Goal: Task Accomplishment & Management: Complete application form

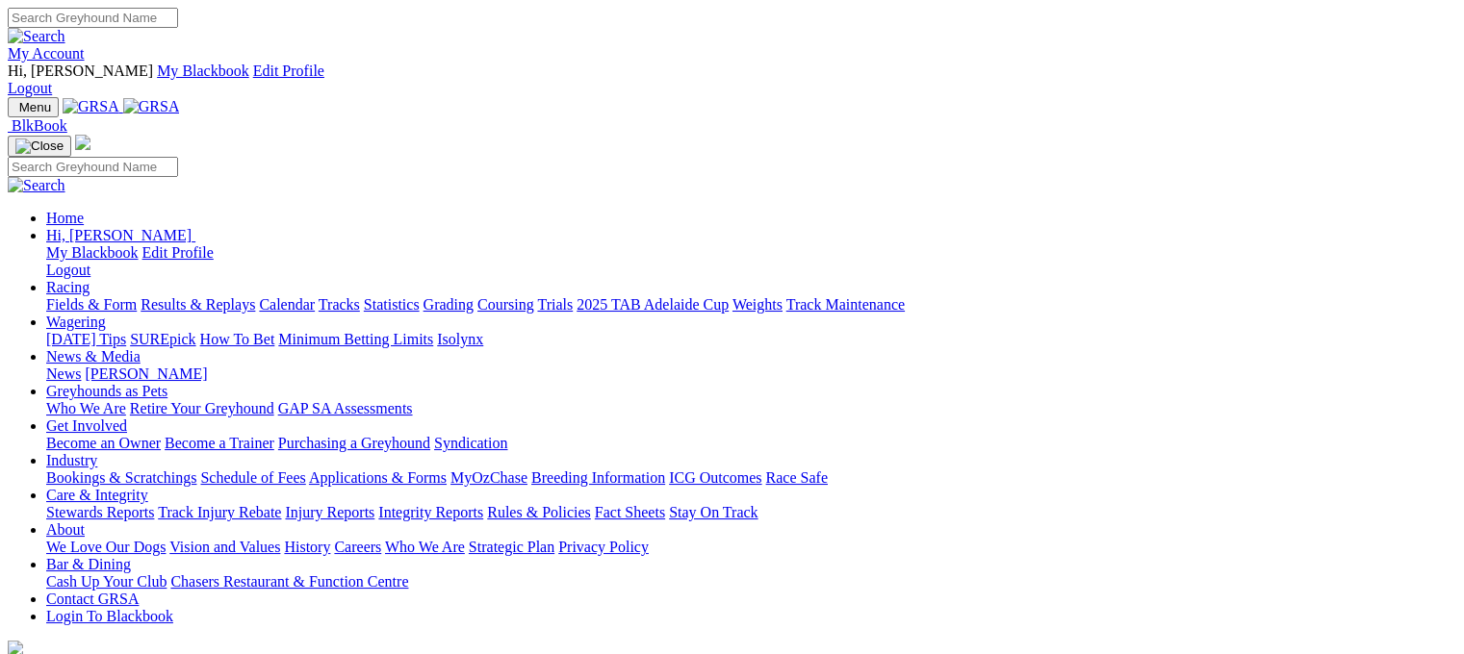
click at [89, 279] on link "Racing" at bounding box center [67, 287] width 43 height 16
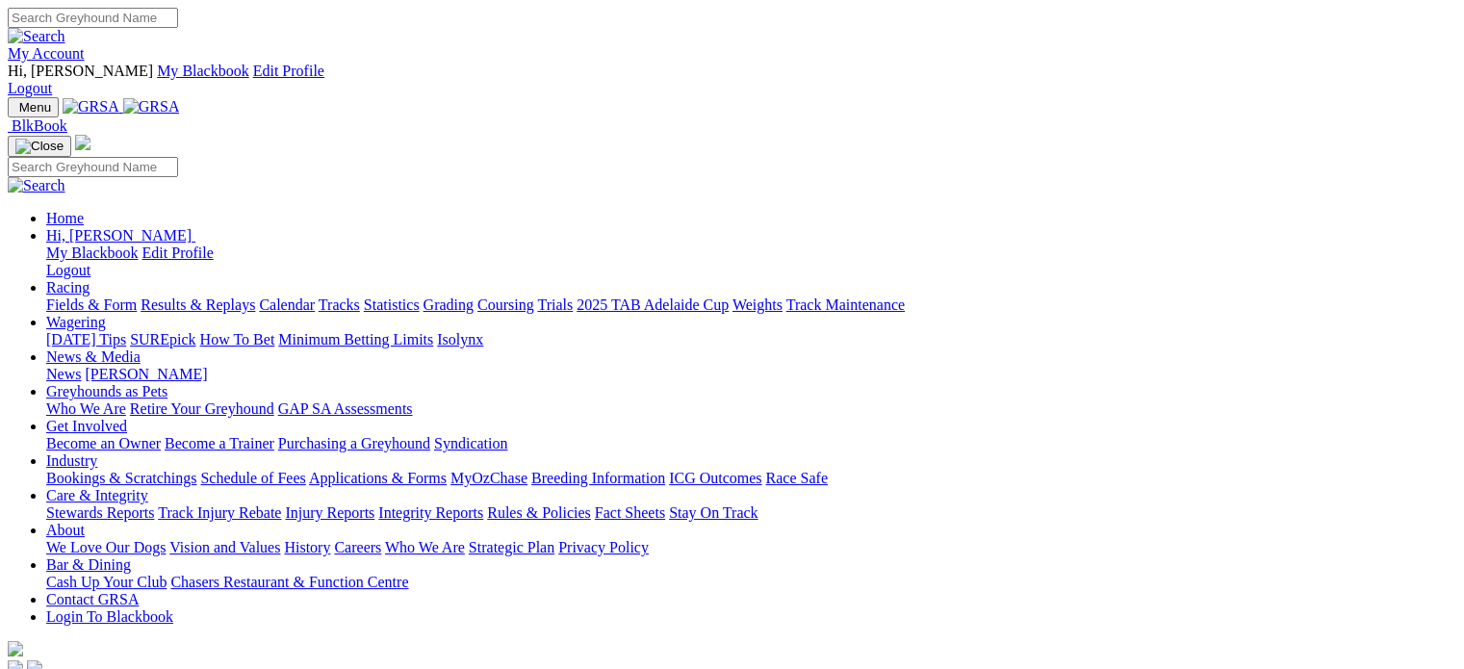
click at [89, 279] on link "Racing" at bounding box center [67, 287] width 43 height 16
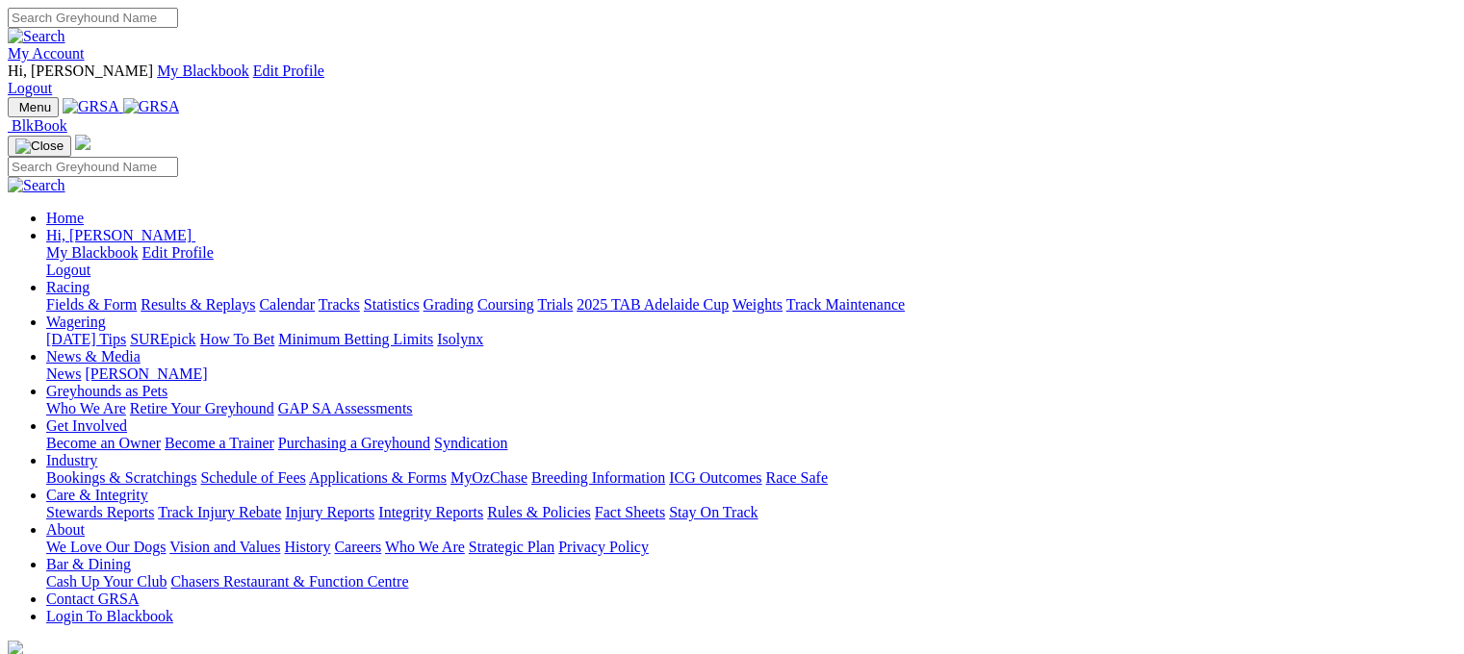
click at [315, 296] on link "Calendar" at bounding box center [287, 304] width 56 height 16
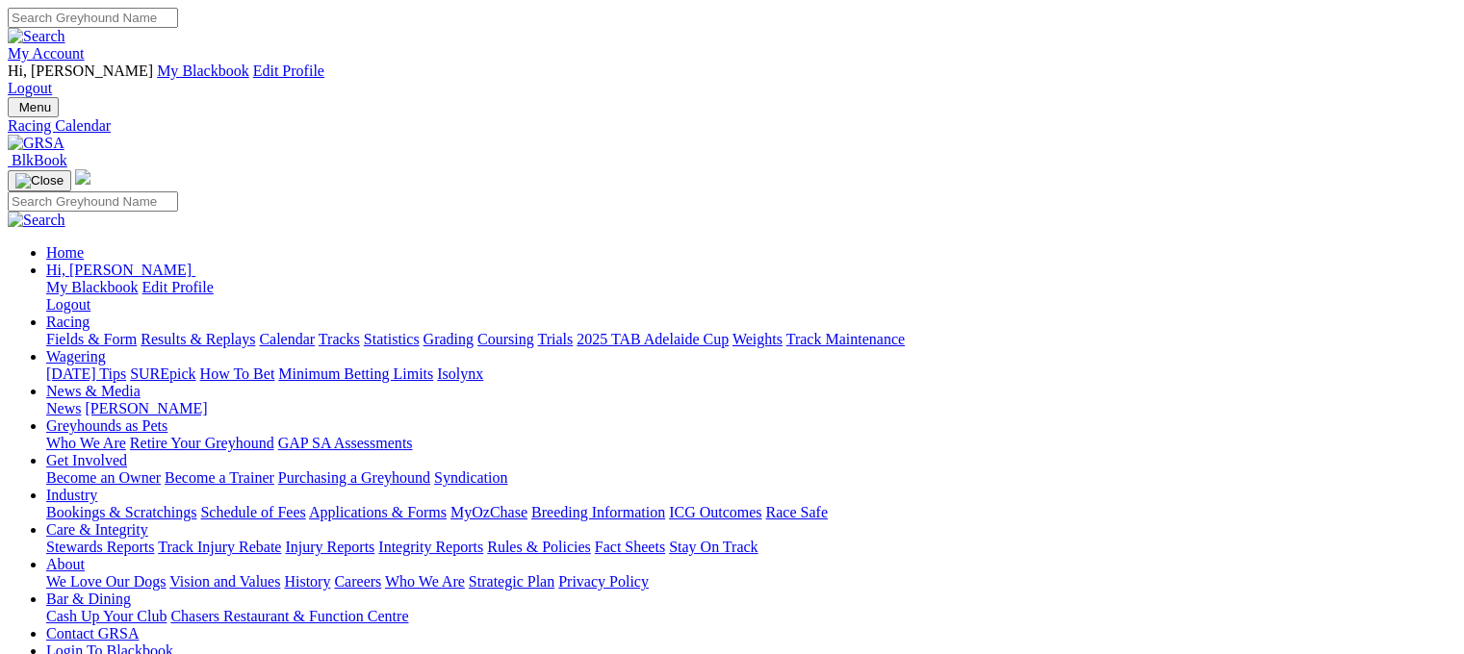
click at [64, 135] on img at bounding box center [36, 143] width 57 height 17
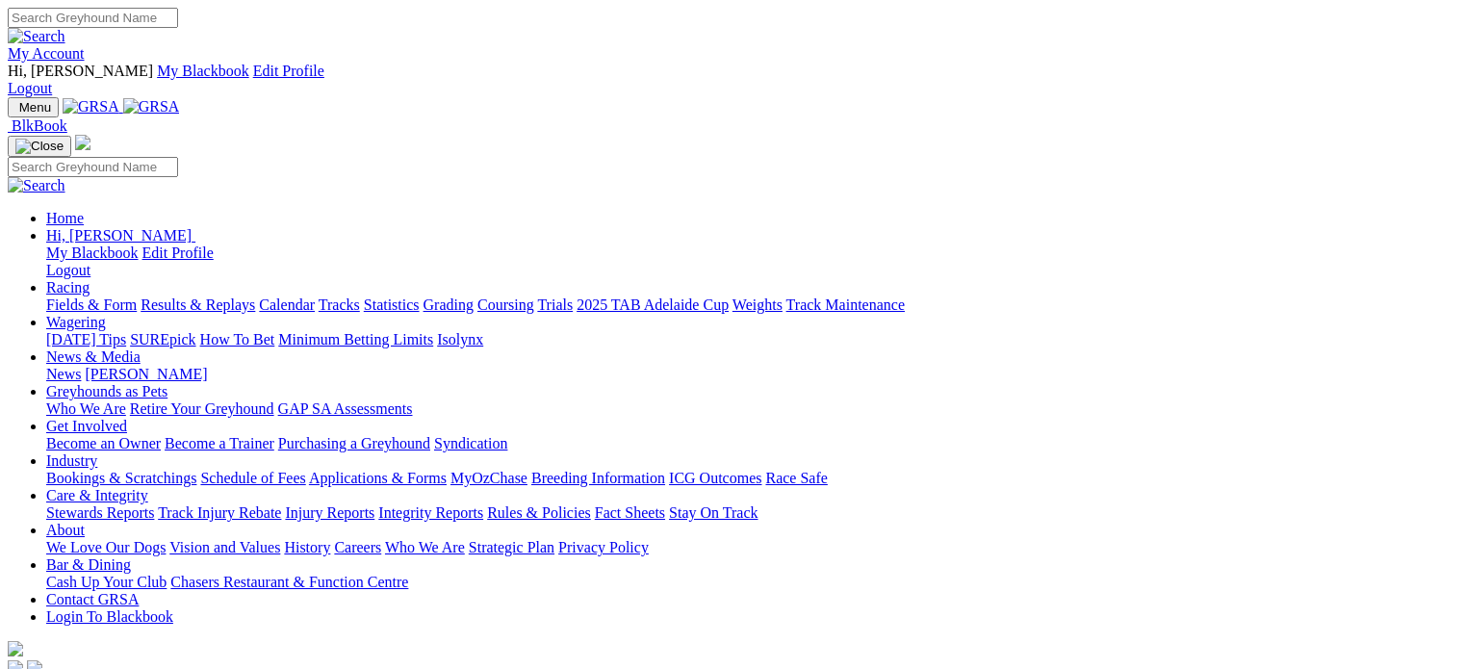
scroll to position [866, 0]
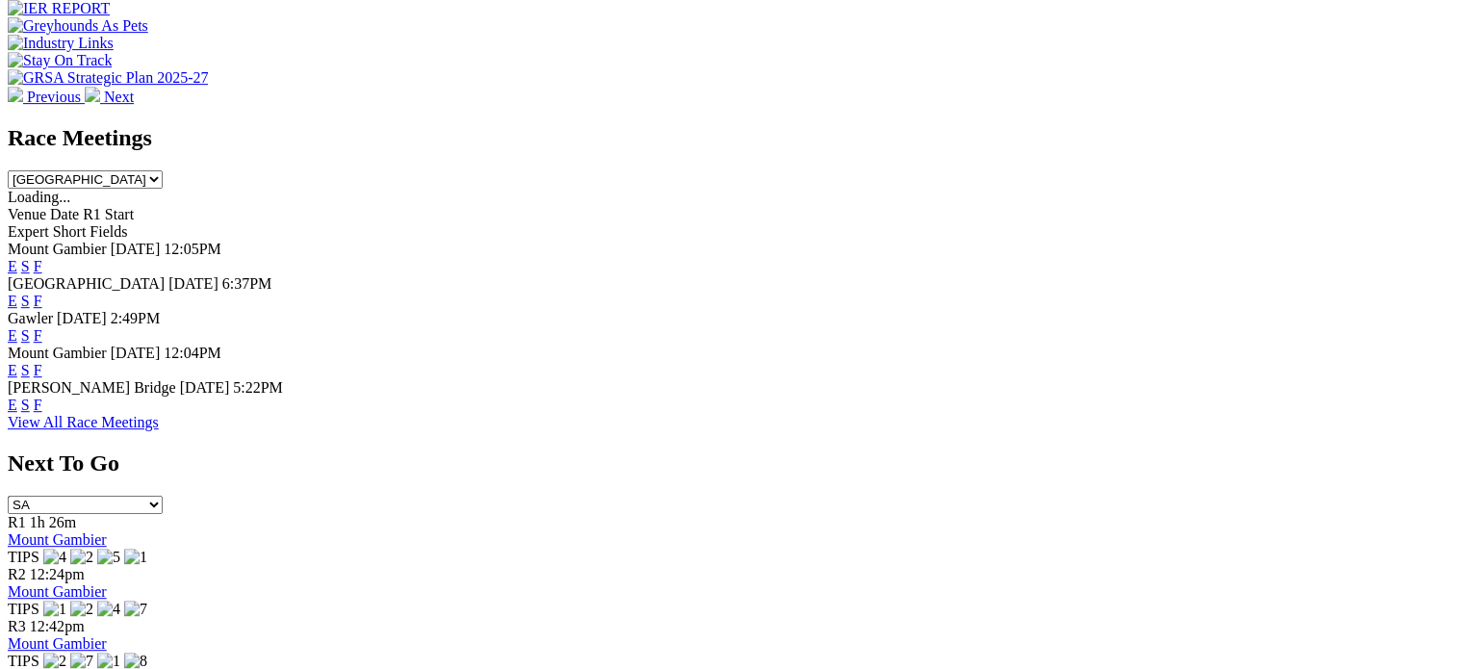
click at [148, 668] on img at bounding box center [78, 678] width 140 height 17
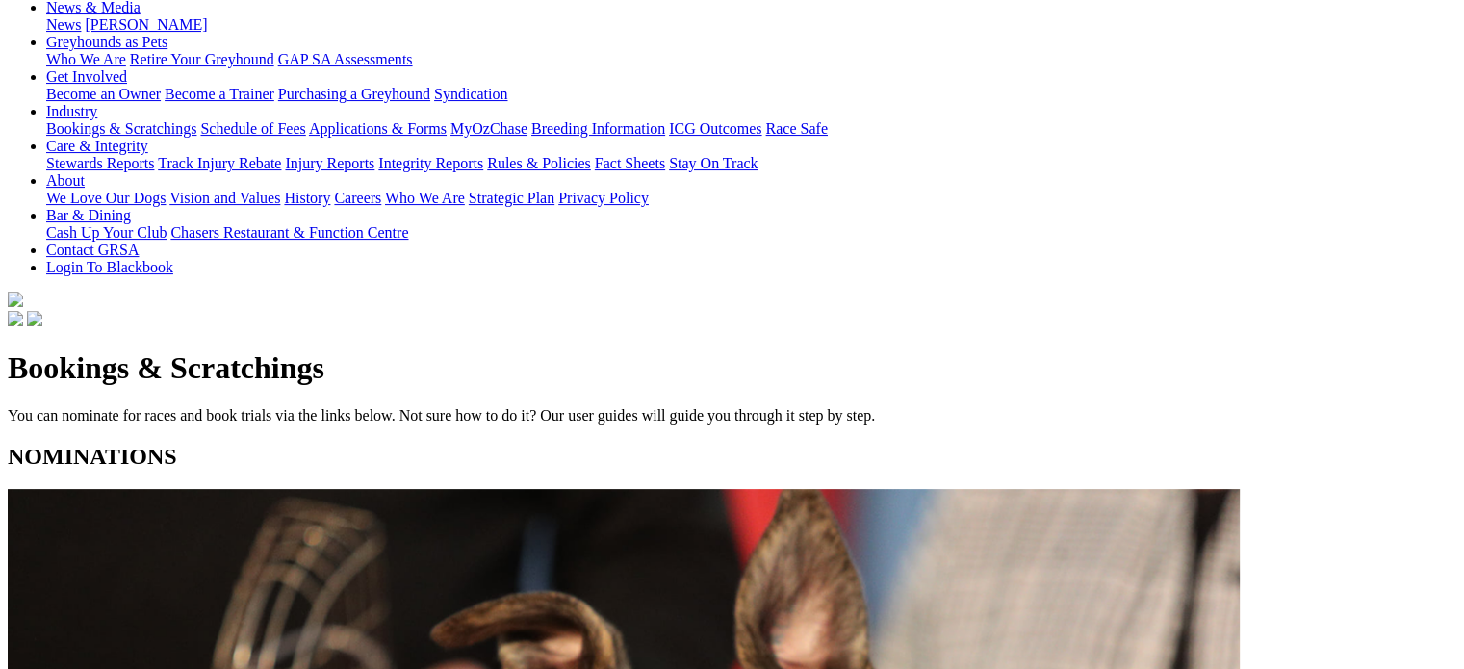
scroll to position [385, 0]
